Goal: Task Accomplishment & Management: Complete application form

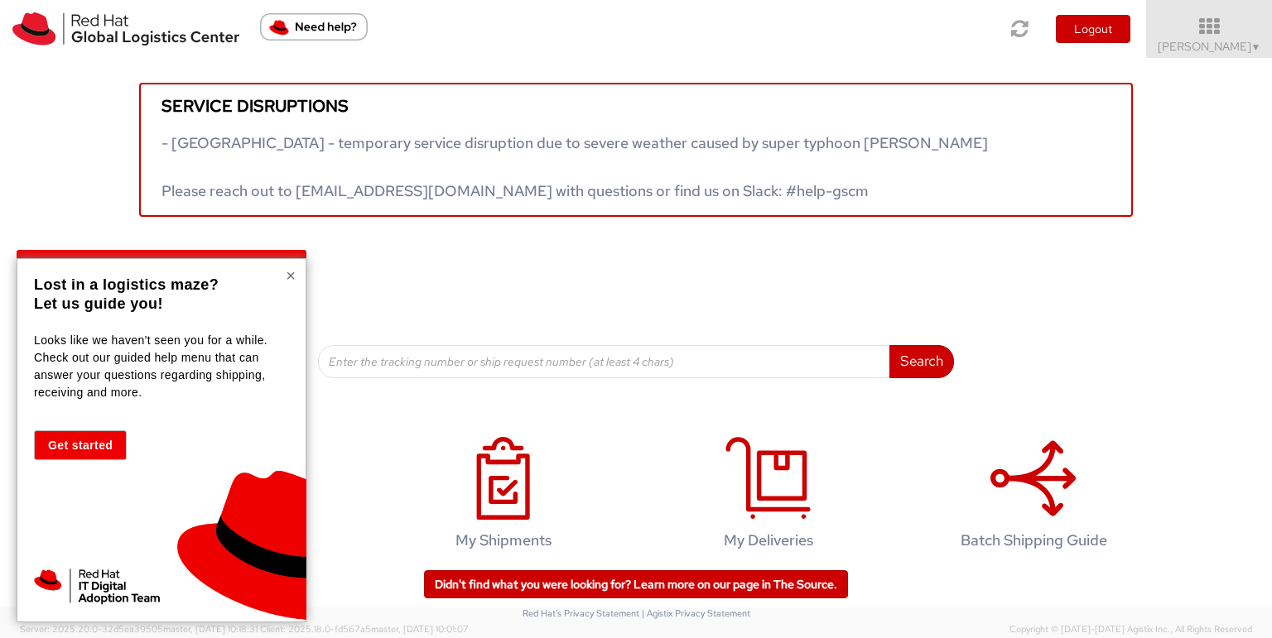
click at [289, 275] on button "×" at bounding box center [291, 275] width 10 height 17
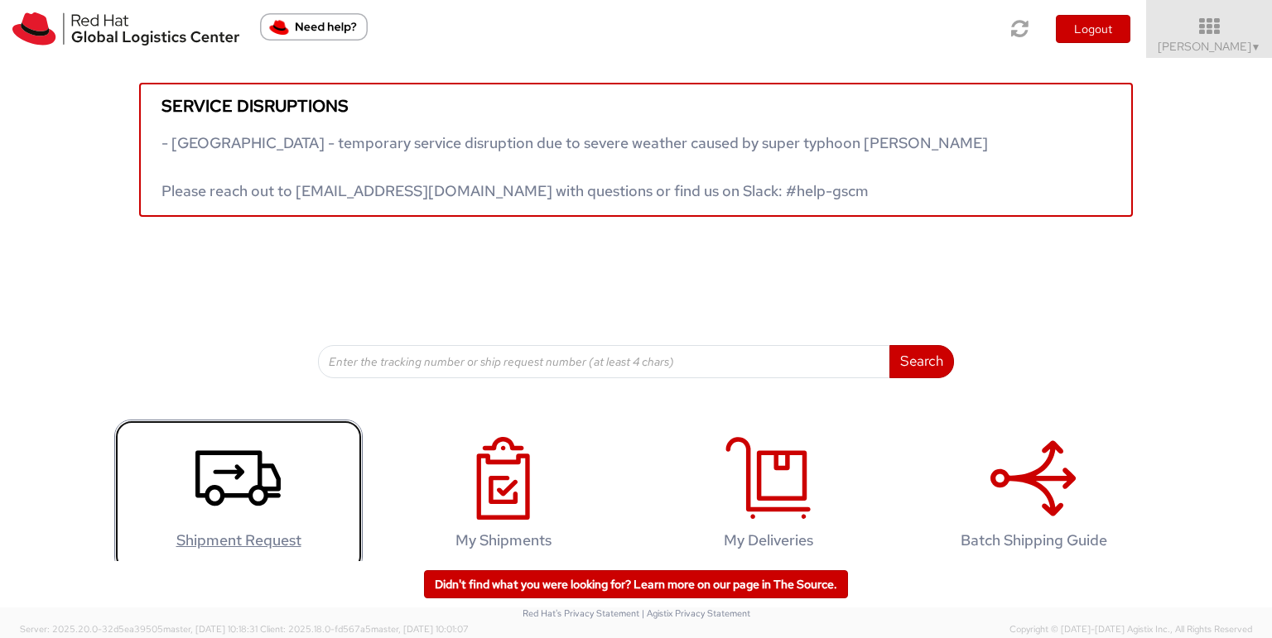
click at [234, 487] on icon at bounding box center [237, 478] width 85 height 83
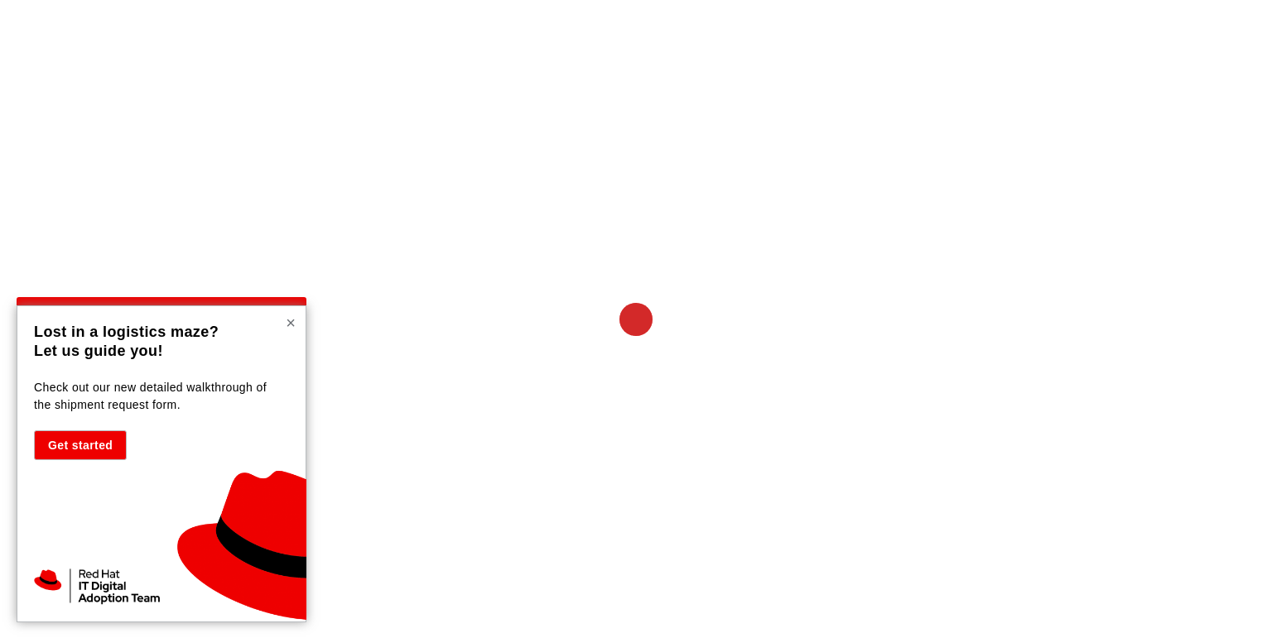
click at [292, 318] on button "×" at bounding box center [291, 323] width 10 height 17
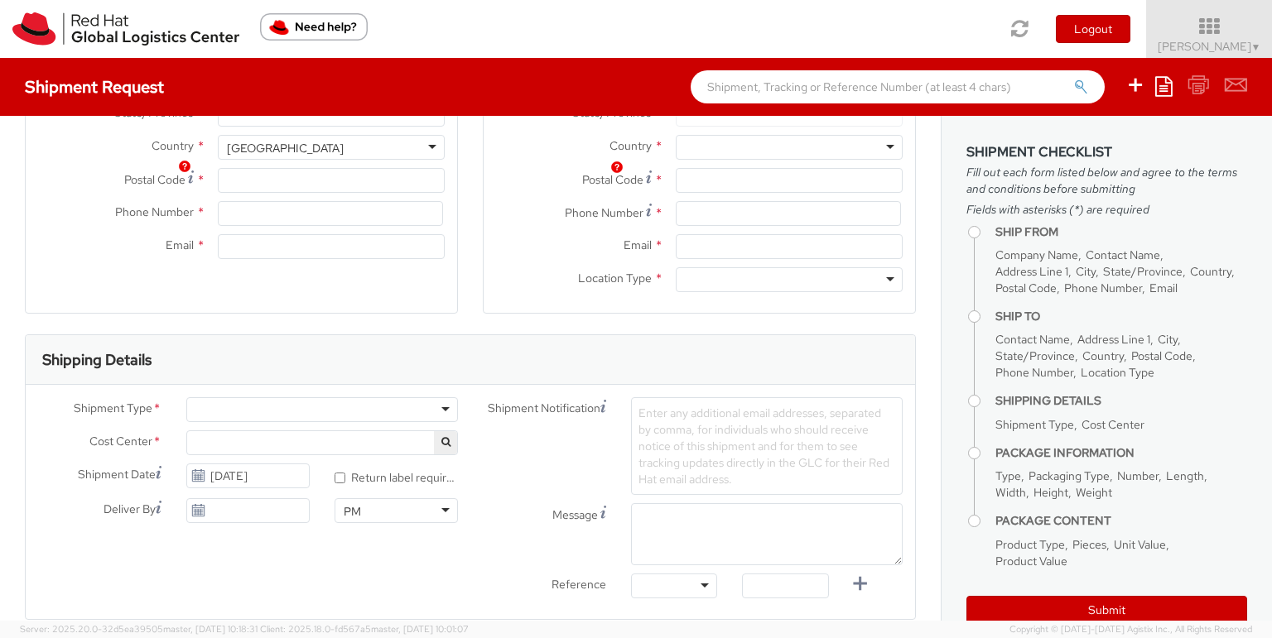
select select
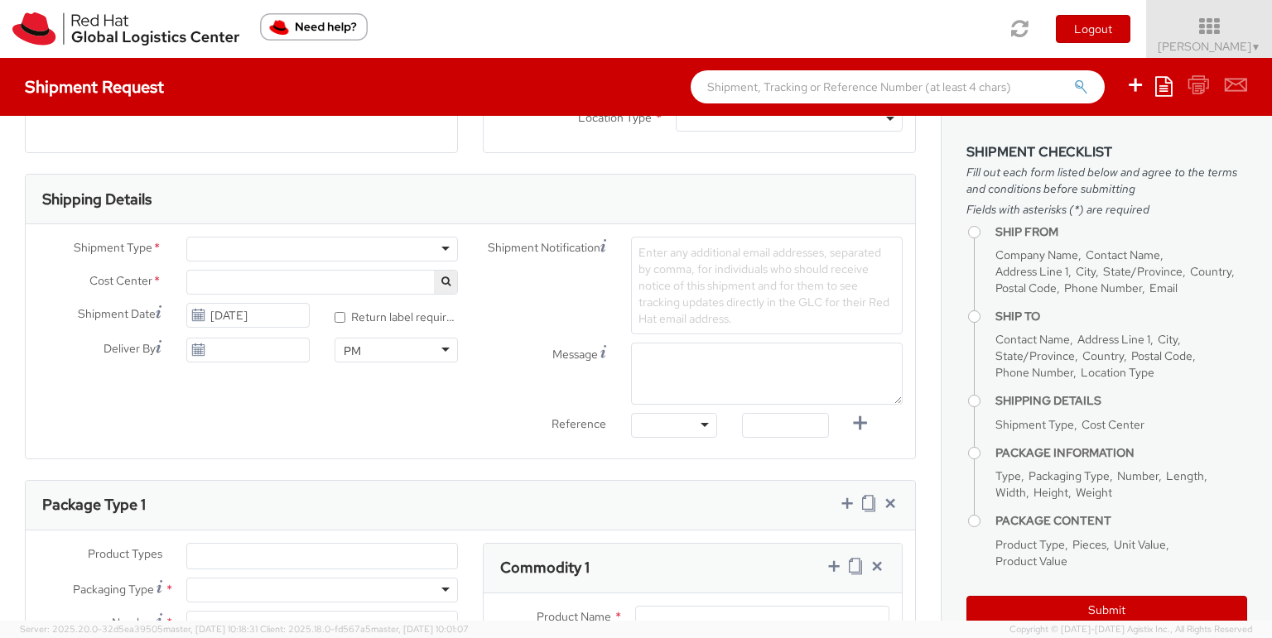
select select "857"
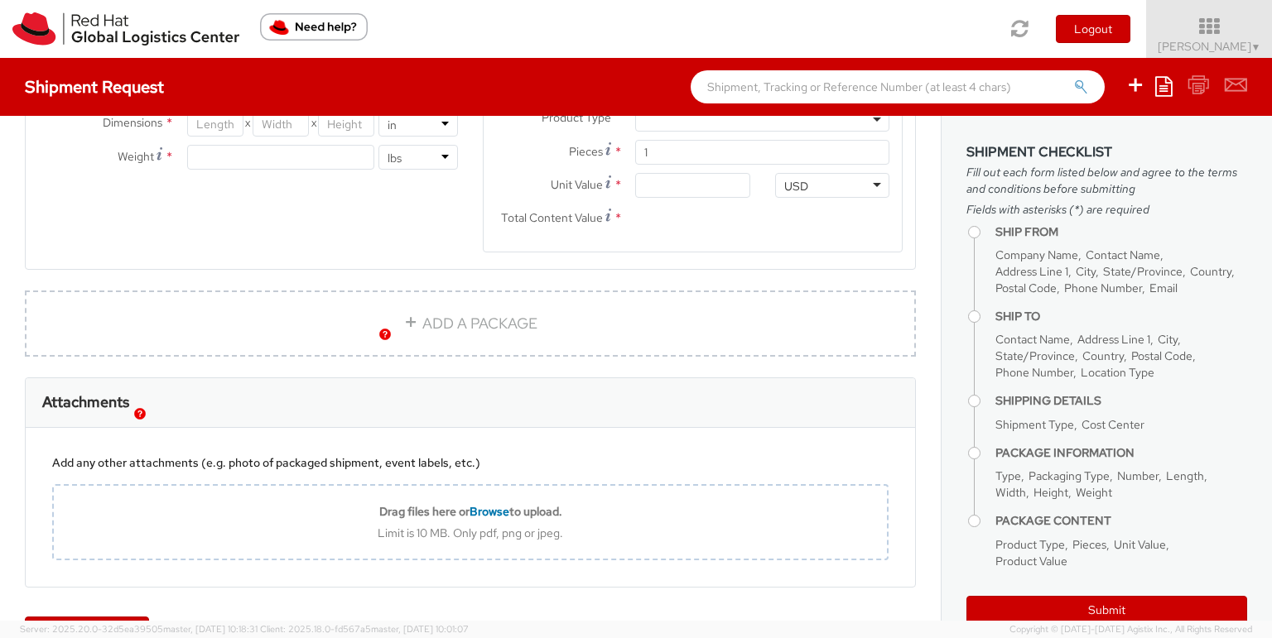
scroll to position [1002, 0]
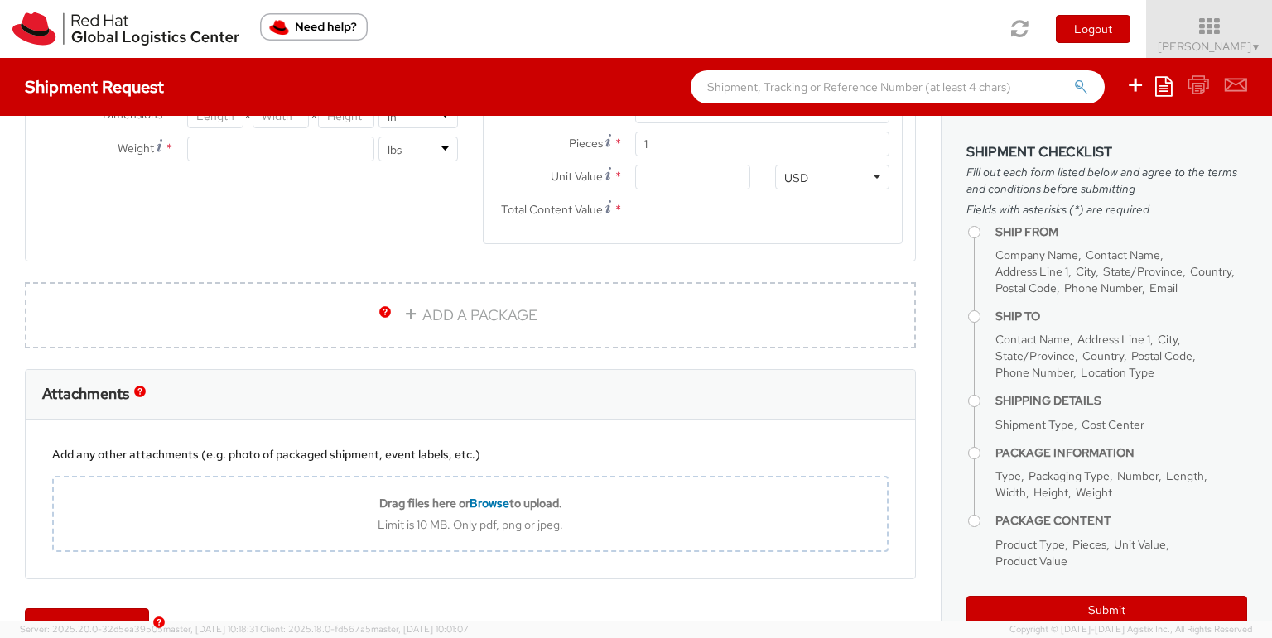
click at [449, 342] on link "ADD A PACKAGE" at bounding box center [470, 315] width 891 height 66
select select
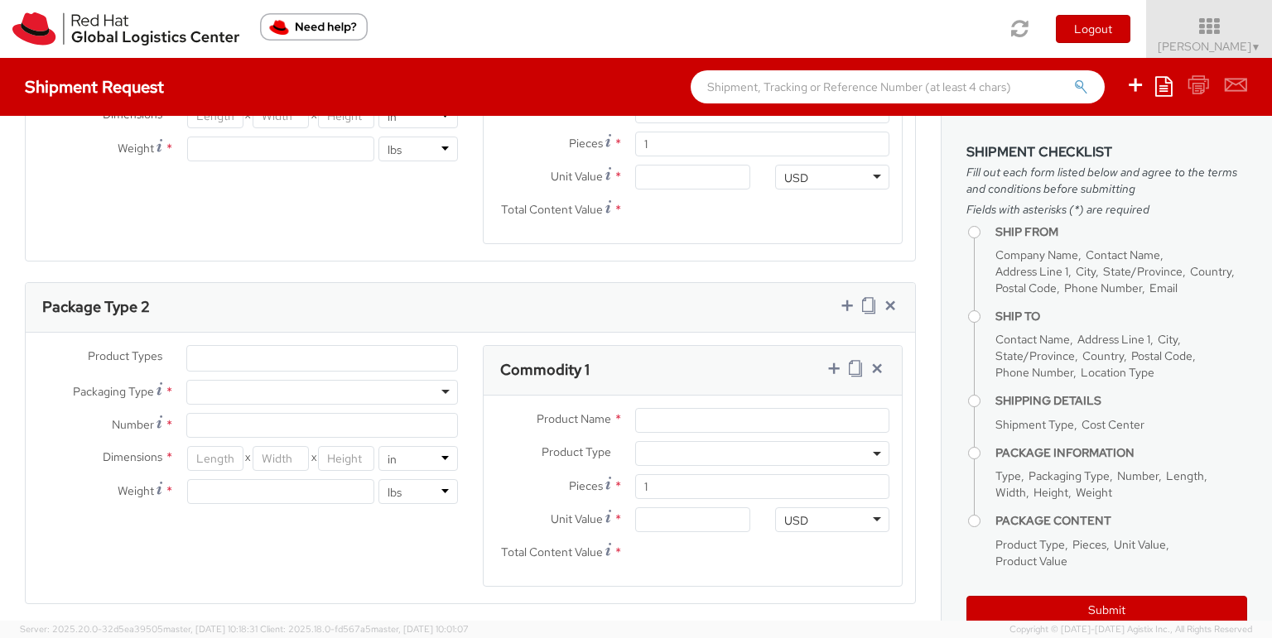
type input "Red Hat India Private Limited"
type input "[PERSON_NAME]"
type input "Level 3, Wing A&B, Tower 6, Cybercity"
type input "Magarpatta City, Hadapsar"
type input "PUNE"
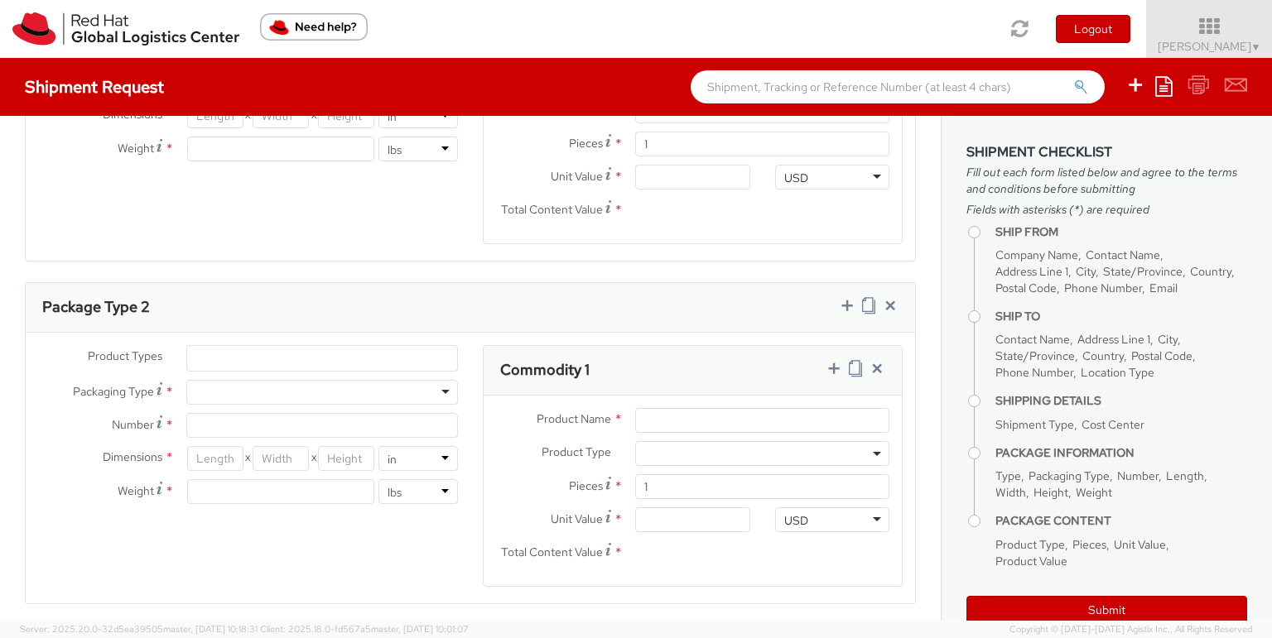
type input "411013"
type input "912067637776"
type input "mlende@redhat.com"
select select "CM"
select select "KGS"
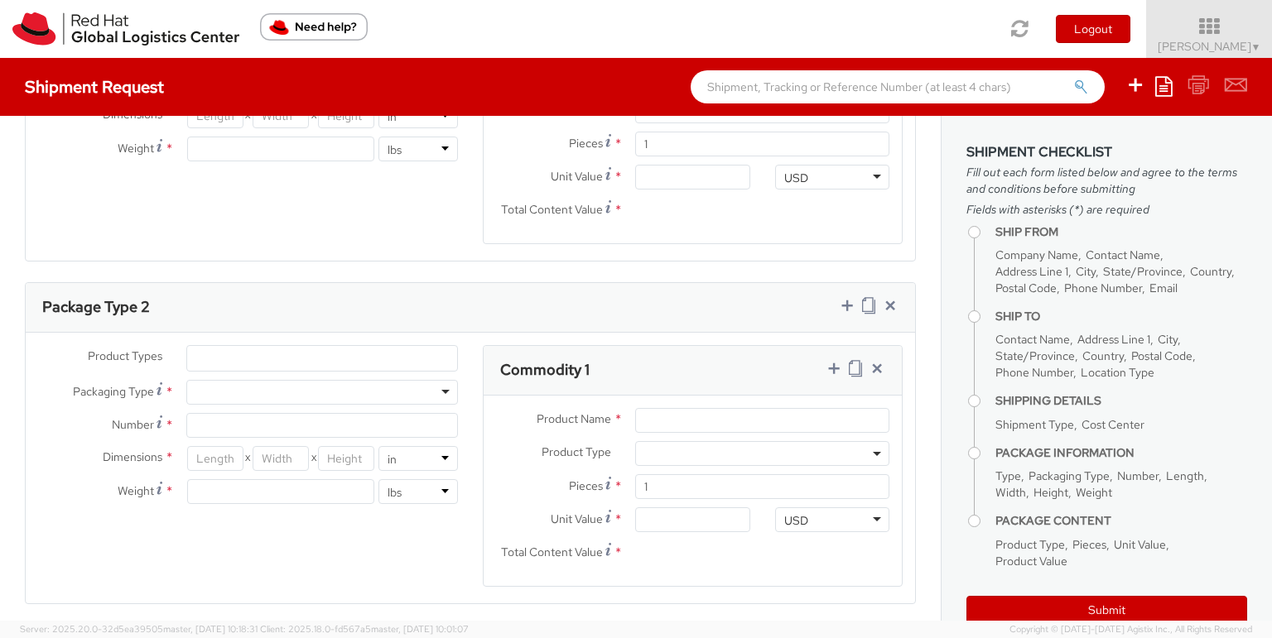
select select "CM"
select select "KGS"
click at [320, 362] on ul at bounding box center [322, 358] width 270 height 25
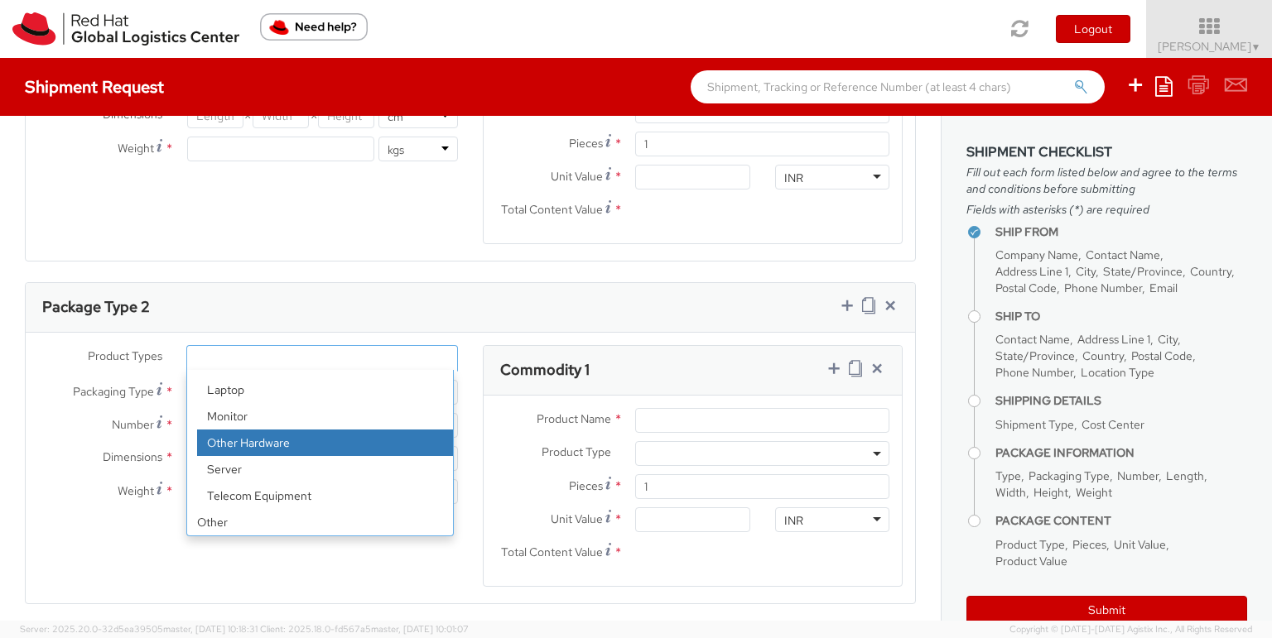
scroll to position [0, 0]
